Goal: Transaction & Acquisition: Purchase product/service

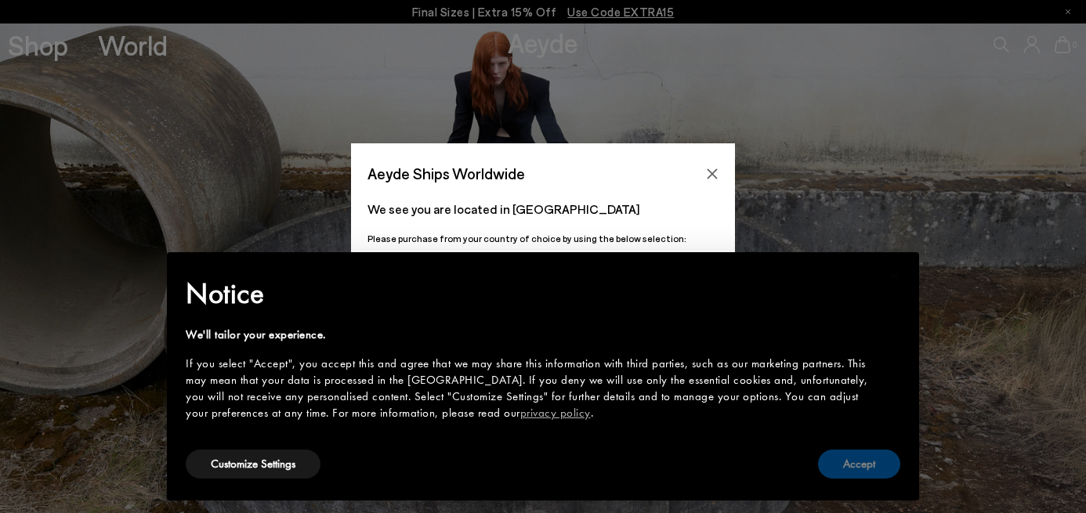
click at [860, 455] on button "Accept" at bounding box center [859, 464] width 82 height 29
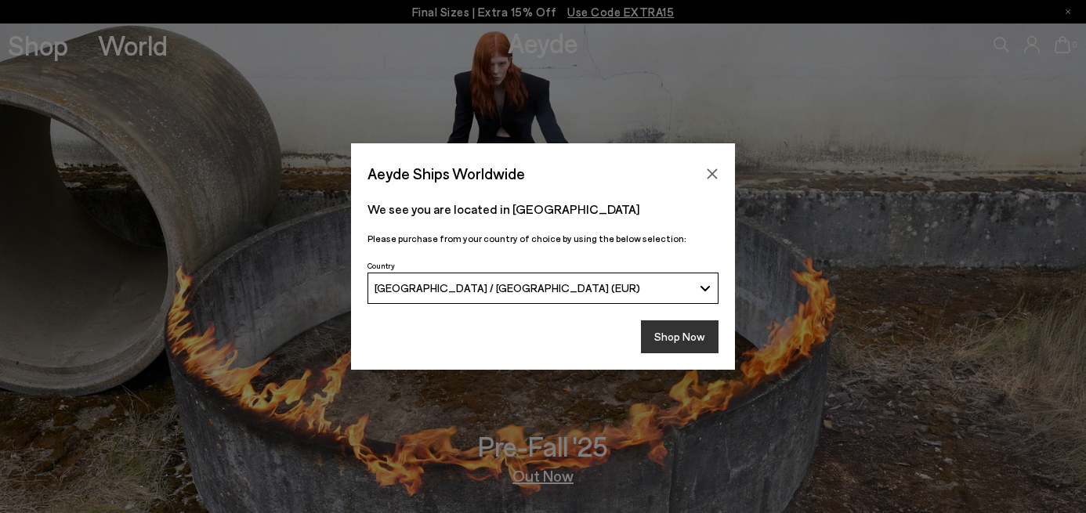
click at [676, 322] on button "Shop Now" at bounding box center [680, 337] width 78 height 33
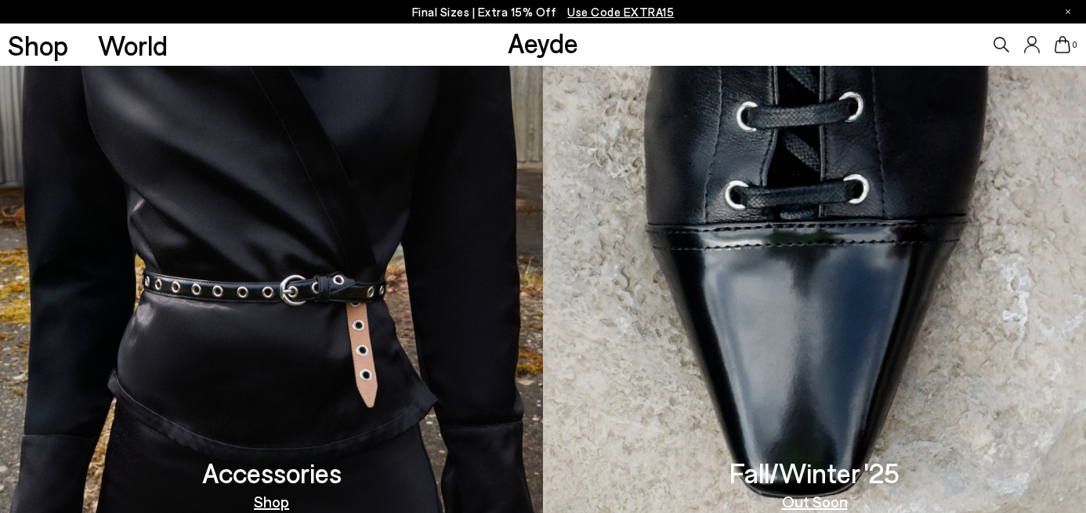
scroll to position [1307, 0]
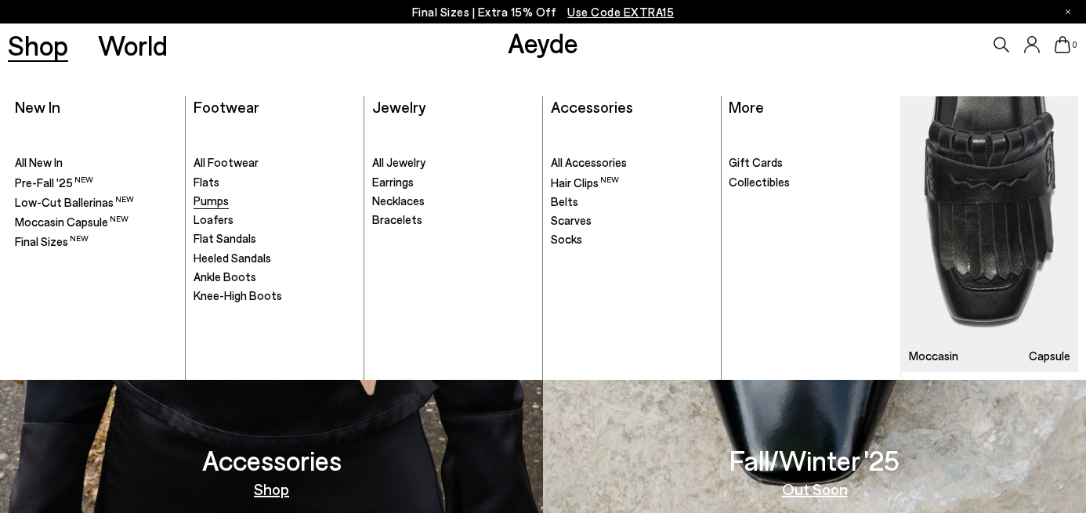
click at [213, 201] on span "Pumps" at bounding box center [211, 201] width 35 height 14
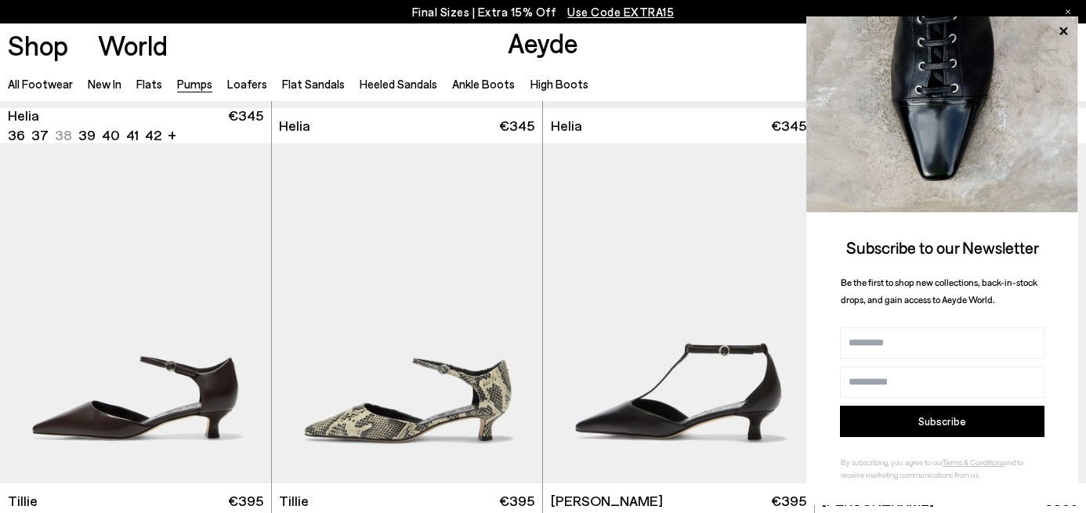
scroll to position [1093, 0]
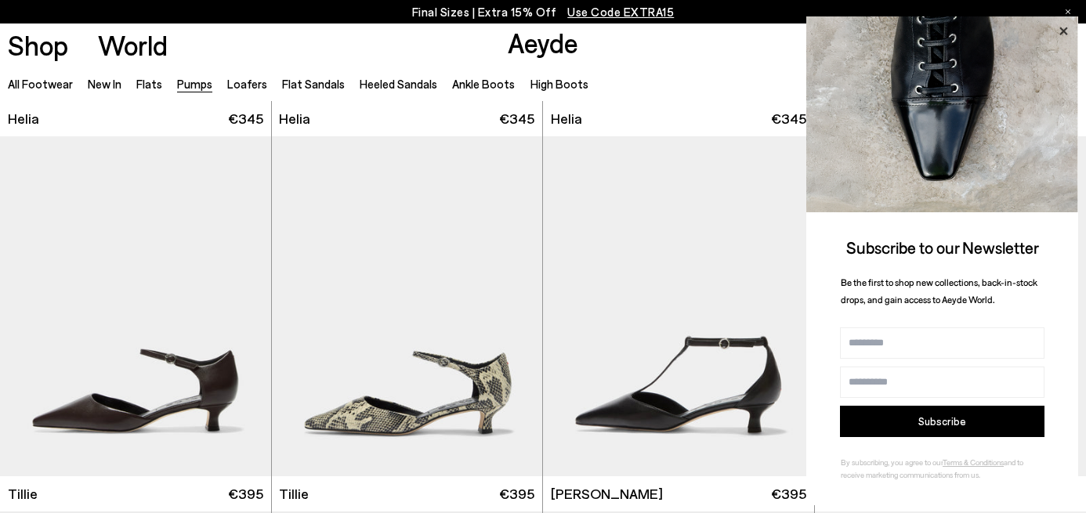
click at [1072, 29] on icon at bounding box center [1064, 31] width 20 height 20
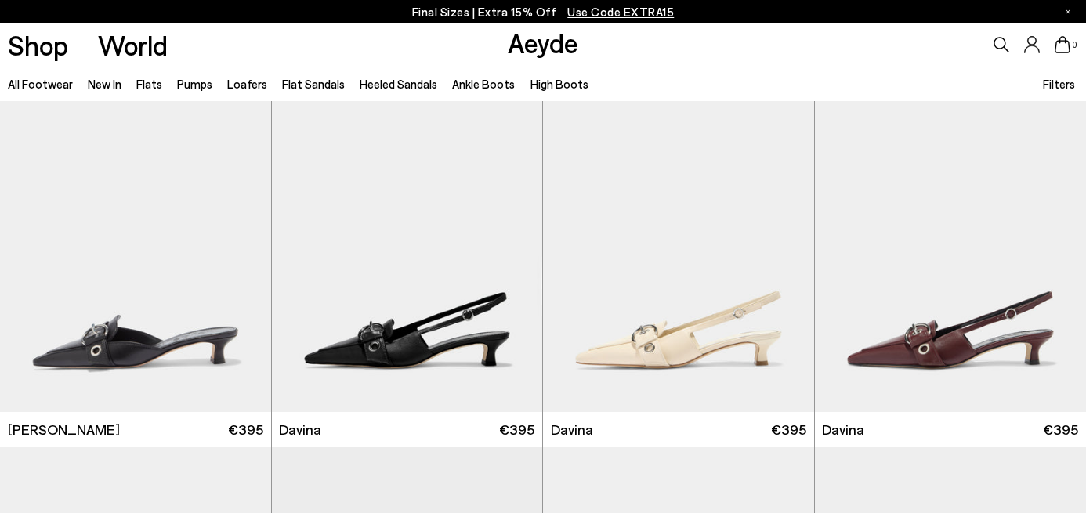
scroll to position [2709, 0]
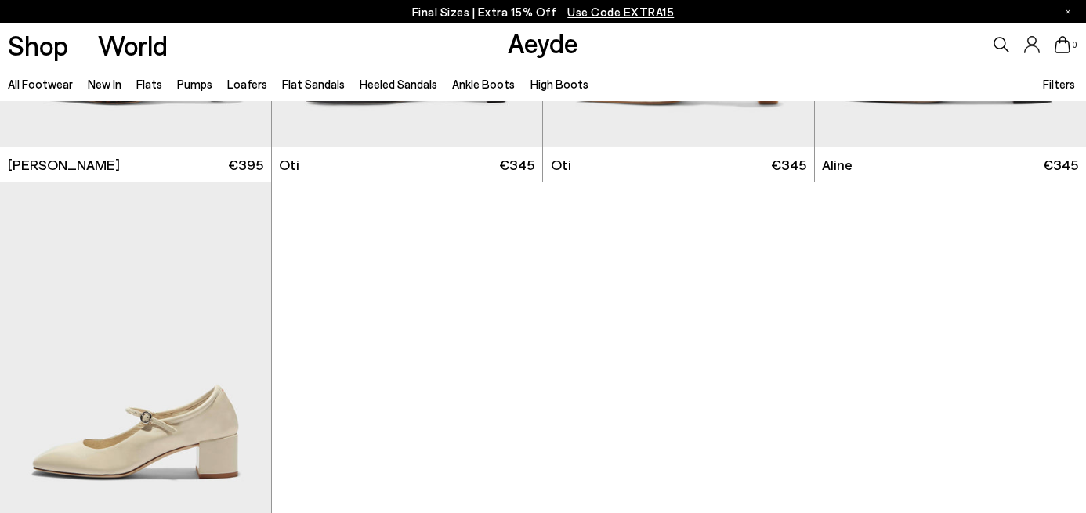
scroll to position [6353, 0]
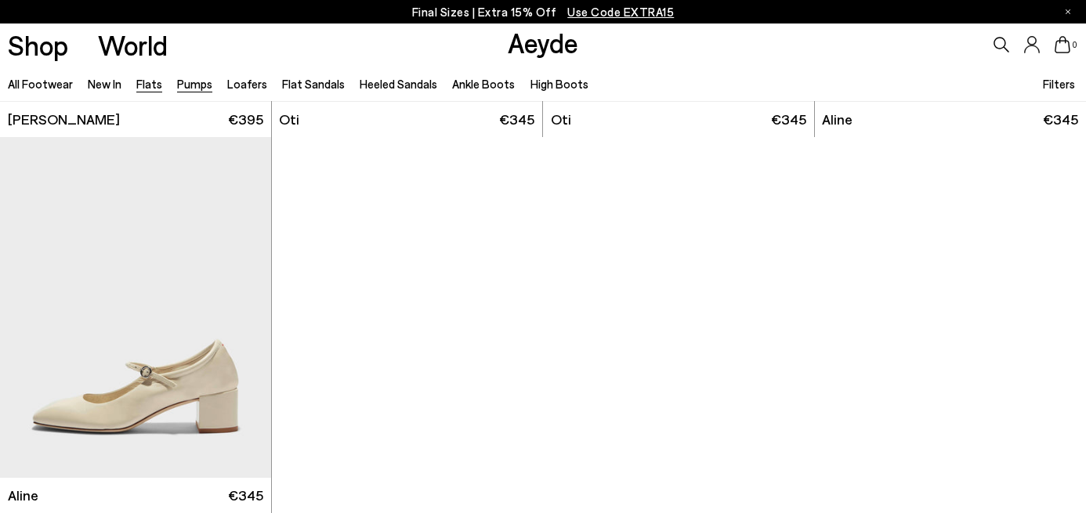
click at [143, 79] on link "Flats" at bounding box center [149, 84] width 26 height 14
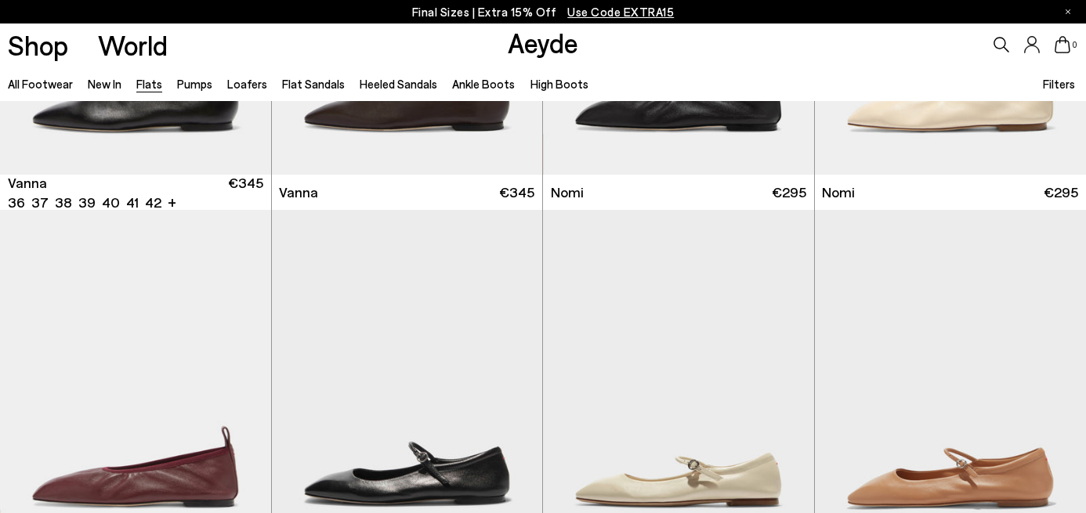
scroll to position [875, 0]
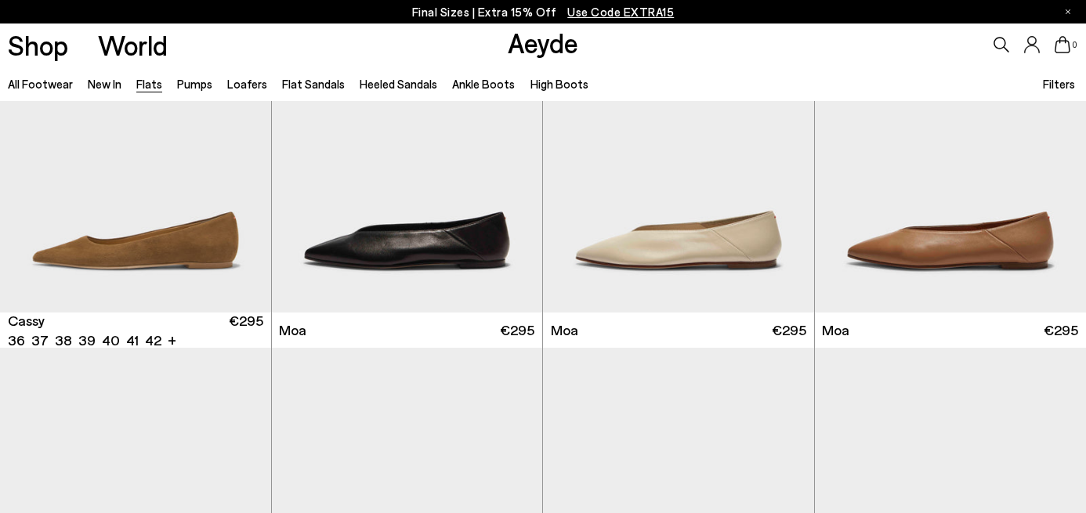
scroll to position [2080, 0]
